Goal: Use online tool/utility: Utilize a website feature to perform a specific function

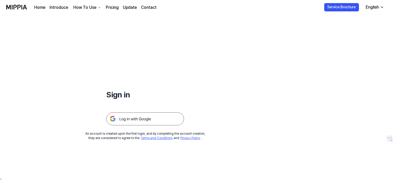
click at [157, 114] on img at bounding box center [145, 118] width 78 height 13
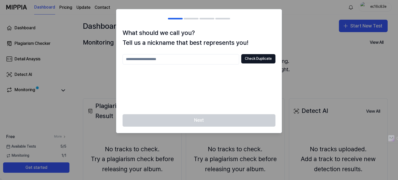
click at [191, 57] on input "text" at bounding box center [181, 59] width 117 height 10
type input "*******"
click at [266, 54] on button "Check Duplicate" at bounding box center [258, 58] width 34 height 9
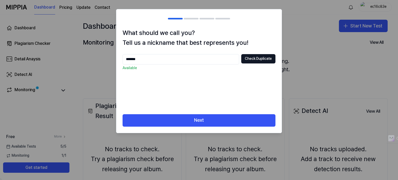
click at [172, 53] on div "What should we call you? Tell us a nickname that best represents you! ******* C…" at bounding box center [198, 71] width 165 height 86
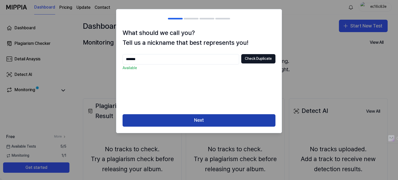
click at [199, 119] on button "Next" at bounding box center [199, 120] width 153 height 12
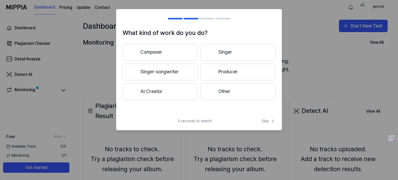
click at [219, 51] on button "Singer" at bounding box center [238, 52] width 75 height 17
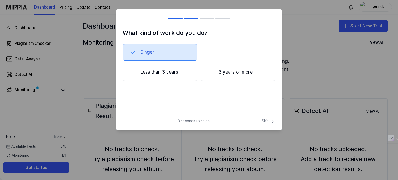
click at [161, 68] on button "Less than 3 years" at bounding box center [160, 72] width 75 height 17
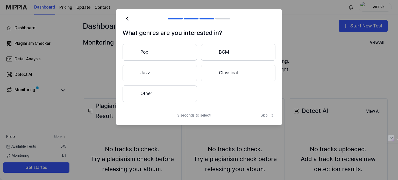
click at [165, 91] on button "Other" at bounding box center [160, 93] width 74 height 17
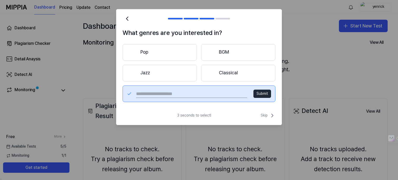
click at [223, 96] on input "text" at bounding box center [191, 94] width 111 height 8
type input "***"
click at [265, 91] on button "Submit" at bounding box center [262, 94] width 18 height 8
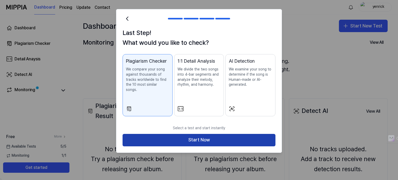
click at [206, 134] on button "Start Now" at bounding box center [199, 140] width 153 height 12
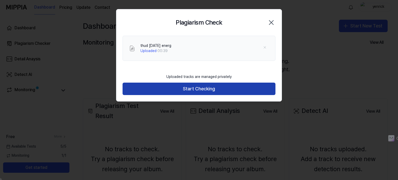
click at [201, 90] on button "Start Checking" at bounding box center [199, 89] width 153 height 12
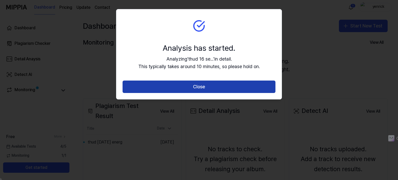
click at [199, 85] on button "Close" at bounding box center [199, 87] width 153 height 12
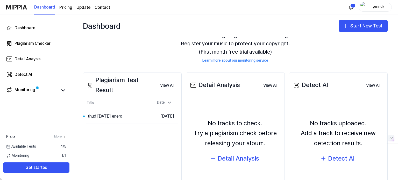
scroll to position [52, 0]
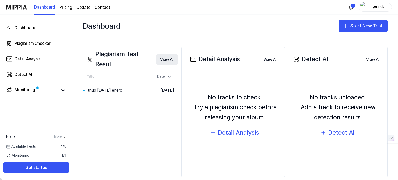
click at [165, 60] on button "View All" at bounding box center [167, 59] width 22 height 10
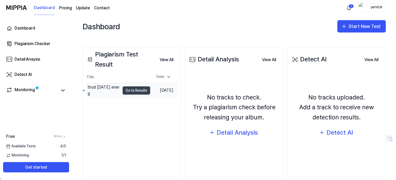
scroll to position [59, 0]
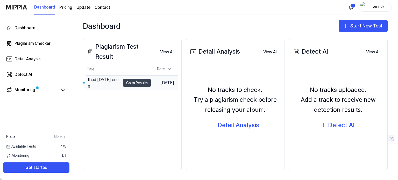
click at [123, 86] on button "Go to Results" at bounding box center [137, 83] width 28 height 8
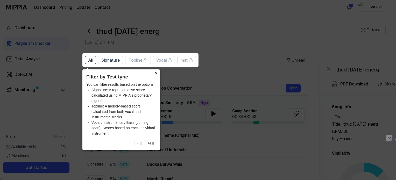
click at [154, 72] on button "×" at bounding box center [156, 72] width 8 height 7
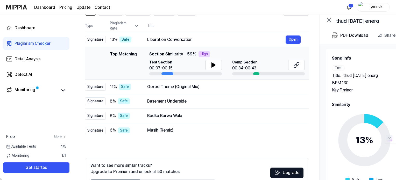
scroll to position [52, 0]
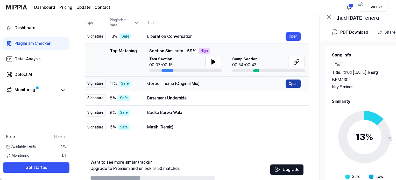
click at [293, 86] on button "Open" at bounding box center [292, 84] width 15 height 8
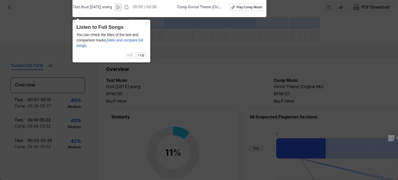
click at [117, 4] on button at bounding box center [118, 7] width 8 height 8
click at [144, 23] on button "×" at bounding box center [146, 23] width 8 height 7
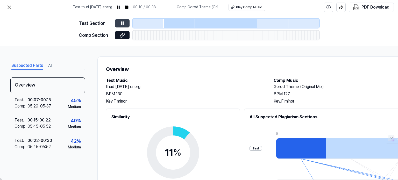
click at [120, 22] on icon at bounding box center [122, 23] width 5 height 5
click at [92, 5] on span "Test . thud 16 sep energ" at bounding box center [92, 7] width 39 height 5
click at [9, 6] on icon at bounding box center [9, 7] width 6 height 6
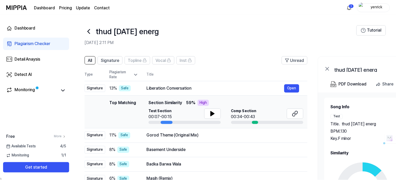
scroll to position [52, 0]
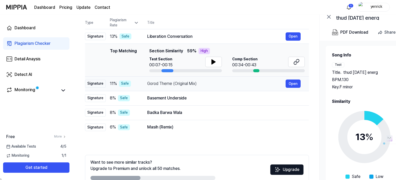
drag, startPoint x: 146, startPoint y: 83, endPoint x: 206, endPoint y: 77, distance: 59.6
click at [206, 77] on td "Gorod Theme (Original Mix) Open" at bounding box center [224, 83] width 170 height 15
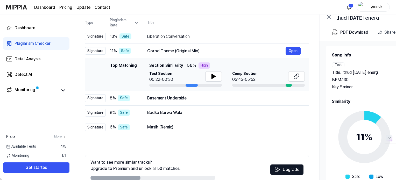
click at [191, 84] on div at bounding box center [191, 85] width 12 height 3
click at [214, 77] on icon at bounding box center [213, 76] width 6 height 6
click at [214, 77] on icon at bounding box center [214, 76] width 1 height 4
drag, startPoint x: 149, startPoint y: 51, endPoint x: 194, endPoint y: 53, distance: 44.8
click at [194, 53] on div "Gorod Theme (Original Mix)" at bounding box center [216, 51] width 138 height 6
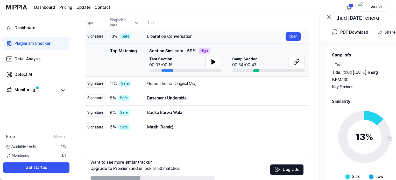
click at [177, 37] on div "Liberation Conversation" at bounding box center [216, 36] width 138 height 6
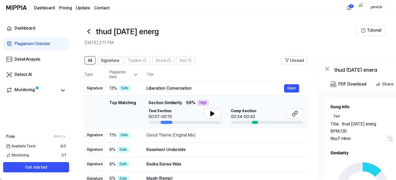
scroll to position [52, 0]
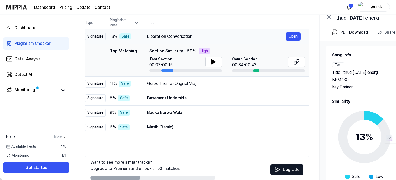
click at [180, 39] on div "Liberation Conversation" at bounding box center [216, 36] width 138 height 6
click at [294, 86] on button "Open" at bounding box center [292, 84] width 15 height 8
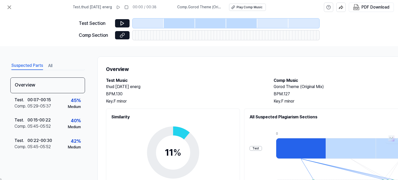
click at [138, 38] on div at bounding box center [137, 35] width 3 height 9
click at [156, 33] on div at bounding box center [155, 35] width 3 height 9
click at [192, 30] on div "Test Section Comp Section" at bounding box center [199, 31] width 240 height 32
click at [186, 24] on div at bounding box center [179, 23] width 31 height 9
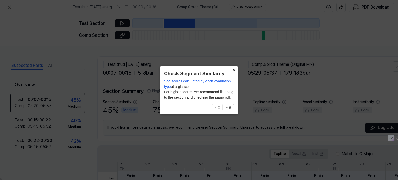
click at [232, 72] on button "×" at bounding box center [234, 69] width 8 height 7
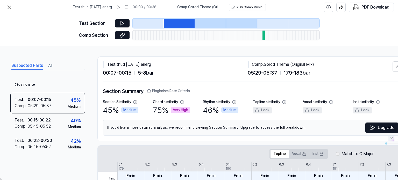
click at [232, 72] on div "00:07 - 00:15 5 - 8 bar" at bounding box center [175, 73] width 145 height 8
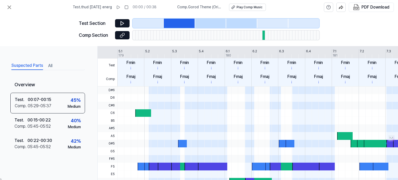
scroll to position [130, 0]
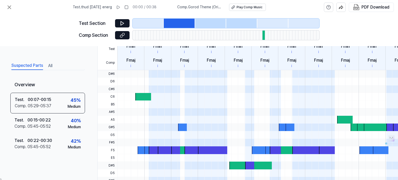
click at [140, 98] on div at bounding box center [143, 97] width 16 height 8
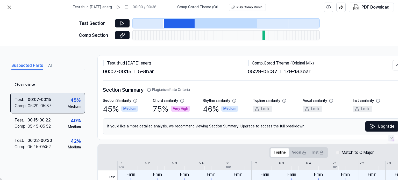
scroll to position [0, 0]
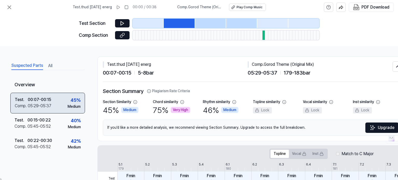
click at [55, 104] on div "Test . 00:07 - 00:15 Comp . 05:29 - 05:37 45 % Medium" at bounding box center [47, 103] width 75 height 21
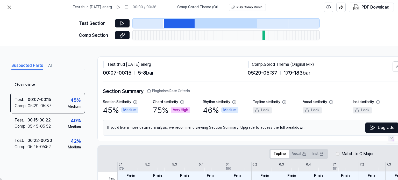
click at [262, 38] on div at bounding box center [263, 35] width 3 height 9
click at [263, 38] on div at bounding box center [263, 35] width 3 height 9
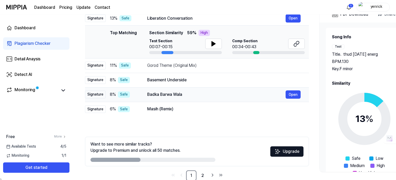
scroll to position [78, 0]
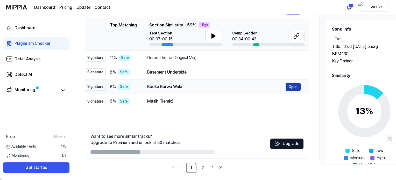
click at [295, 85] on button "Open" at bounding box center [292, 87] width 15 height 8
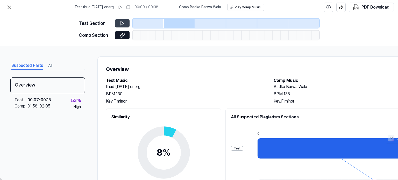
click at [124, 23] on icon at bounding box center [122, 23] width 5 height 5
click at [184, 132] on circle at bounding box center [163, 152] width 43 height 43
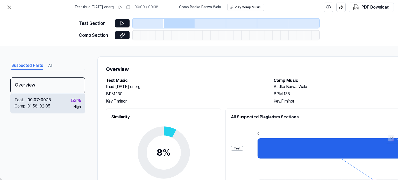
click at [46, 105] on div "01:58 - 02:05" at bounding box center [38, 106] width 23 height 6
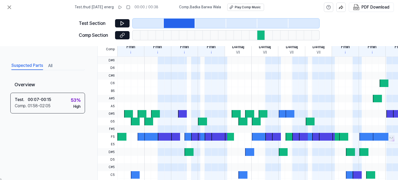
scroll to position [155, 0]
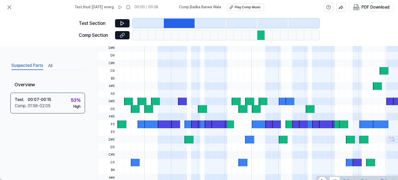
click at [251, 113] on div at bounding box center [331, 117] width 428 height 8
click at [256, 109] on div at bounding box center [256, 109] width 9 height 8
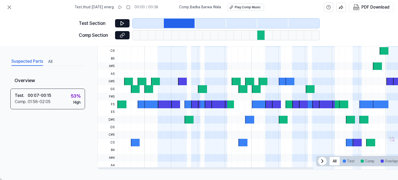
scroll to position [177, 0]
click at [127, 22] on button at bounding box center [122, 23] width 15 height 8
click at [367, 161] on button "Comp" at bounding box center [367, 161] width 20 height 8
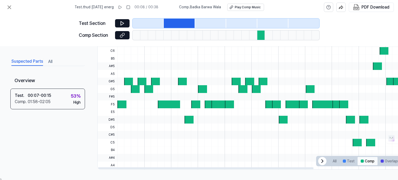
click at [369, 161] on button "Comp" at bounding box center [367, 161] width 20 height 8
click at [115, 19] on button at bounding box center [122, 23] width 15 height 8
click at [381, 157] on button "Overlaps" at bounding box center [389, 161] width 25 height 8
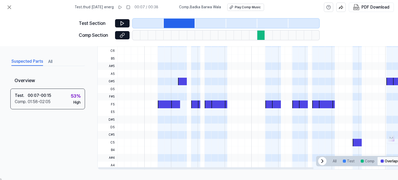
click at [381, 157] on button "Overlaps" at bounding box center [389, 161] width 25 height 8
click at [367, 158] on button "Comp" at bounding box center [367, 161] width 20 height 8
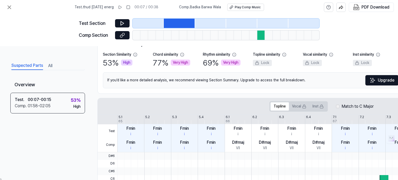
scroll to position [0, 0]
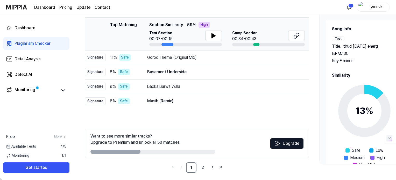
scroll to position [81, 0]
